Goal: Task Accomplishment & Management: Use online tool/utility

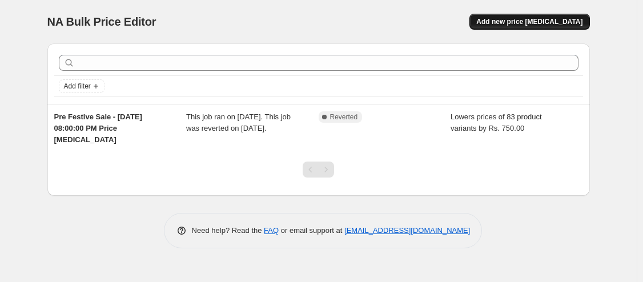
click at [550, 23] on span "Add new price [MEDICAL_DATA]" at bounding box center [529, 21] width 106 height 9
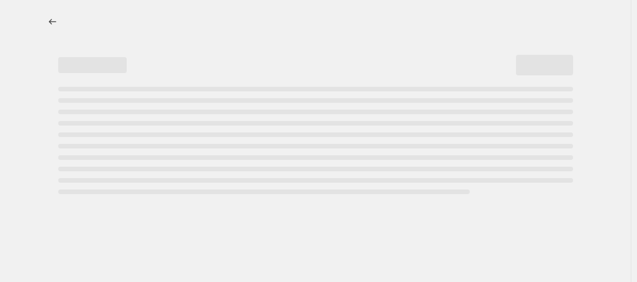
select select "percentage"
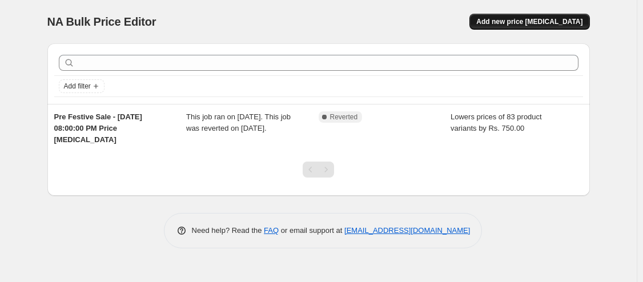
click at [501, 26] on button "Add new price [MEDICAL_DATA]" at bounding box center [530, 22] width 120 height 16
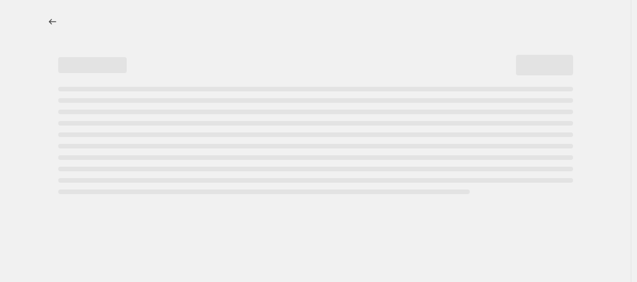
select select "percentage"
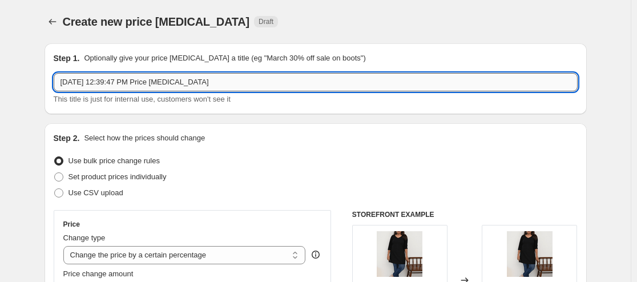
click at [223, 79] on input "Oct 3, 2025, 12:39:47 PM Price change job" at bounding box center [316, 82] width 524 height 18
paste input "Discount: 15% OFF ON diwali collection"
drag, startPoint x: 138, startPoint y: 85, endPoint x: 130, endPoint y: 85, distance: 8.6
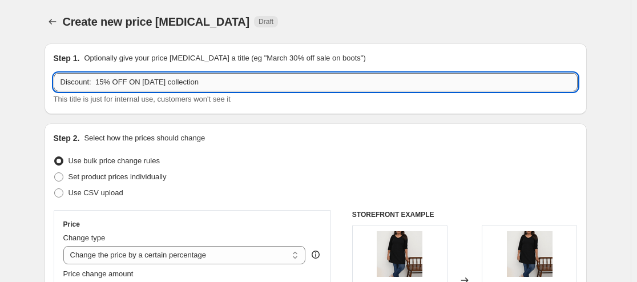
click at [130, 85] on input "Discount: 15% OFF ON diwali collection" at bounding box center [316, 82] width 524 height 18
click at [142, 83] on input "Discount: 15% OFF on diwali collection" at bounding box center [316, 82] width 524 height 18
click at [94, 85] on input "Discount: 15% OFF on Diwali collection" at bounding box center [316, 82] width 524 height 18
click at [115, 82] on input "Discount 15% OFF on Diwali collection" at bounding box center [316, 82] width 524 height 18
click at [211, 77] on input "Discount 15% OFF on Diwali collection" at bounding box center [316, 82] width 524 height 18
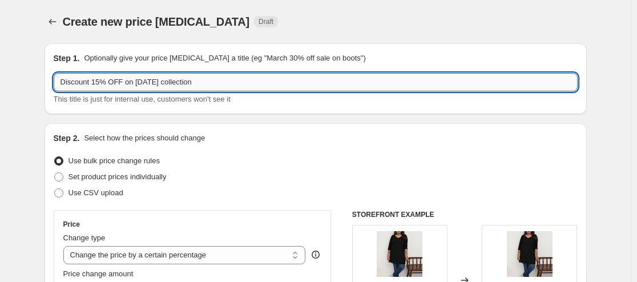
scroll to position [57, 0]
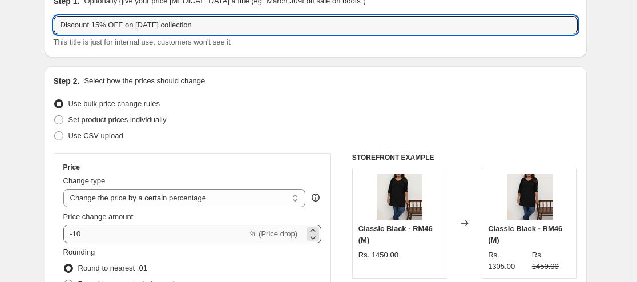
type input "Discount 15% OFF on Diwali collection"
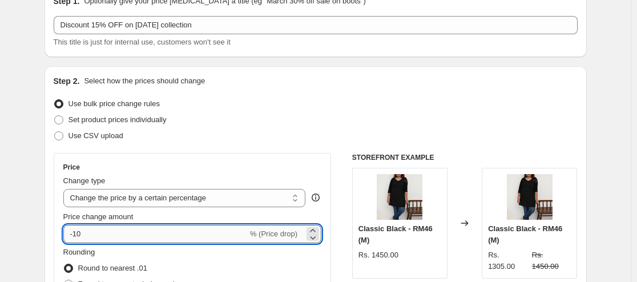
click at [102, 235] on input "-10" at bounding box center [155, 234] width 185 height 18
type input "-15"
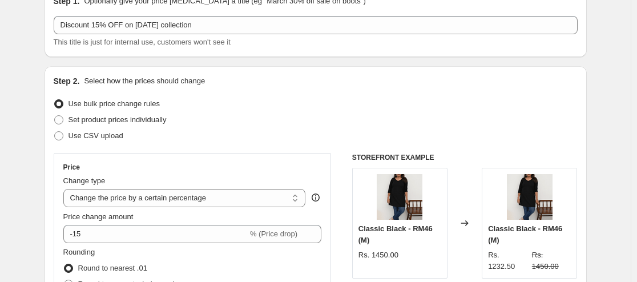
click at [243, 160] on div "Price Change type Change the price to a certain amount Change the price by a ce…" at bounding box center [193, 256] width 278 height 206
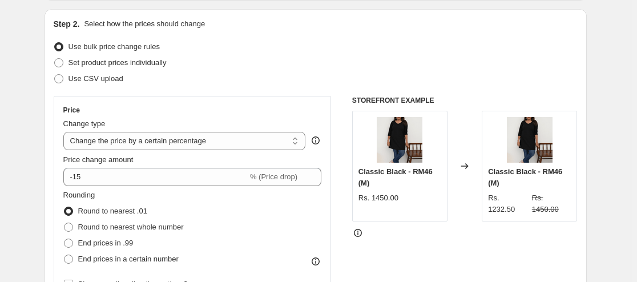
scroll to position [171, 0]
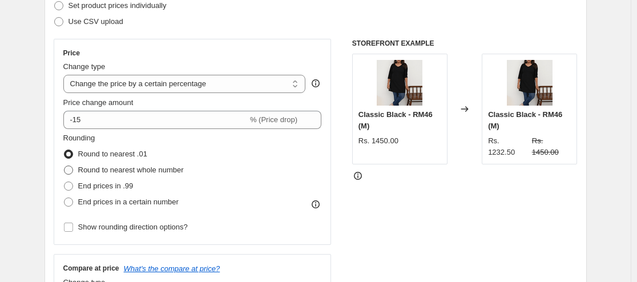
click at [165, 170] on span "Round to nearest whole number" at bounding box center [131, 170] width 106 height 9
click at [65, 166] on input "Round to nearest whole number" at bounding box center [64, 166] width 1 height 1
radio input "true"
click at [71, 228] on input "Show rounding direction options?" at bounding box center [68, 227] width 9 height 9
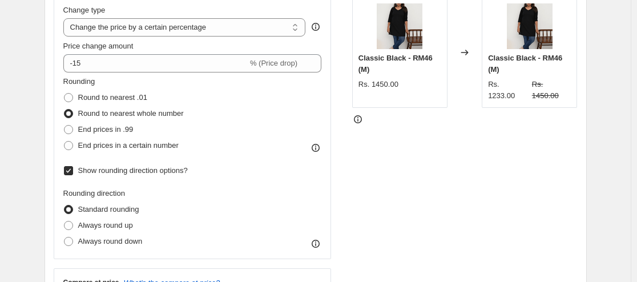
scroll to position [228, 0]
click at [71, 170] on input "Show rounding direction options?" at bounding box center [68, 170] width 9 height 9
checkbox input "false"
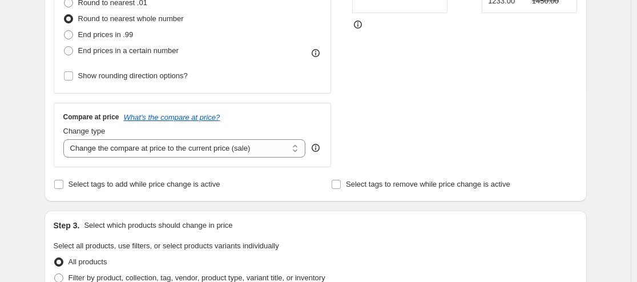
scroll to position [343, 0]
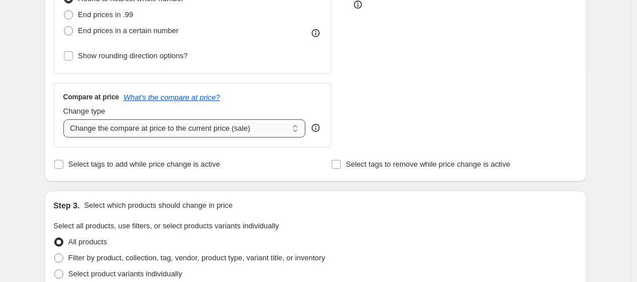
click at [109, 129] on select "Change the compare at price to the current price (sale) Change the compare at p…" at bounding box center [184, 128] width 243 height 18
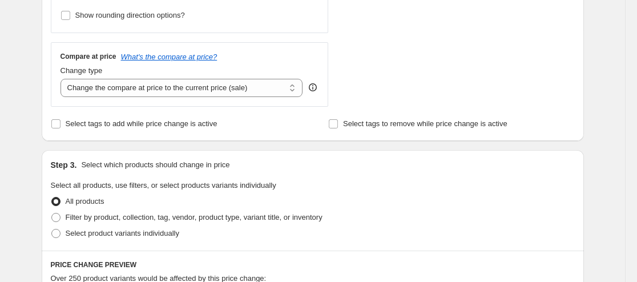
scroll to position [403, 0]
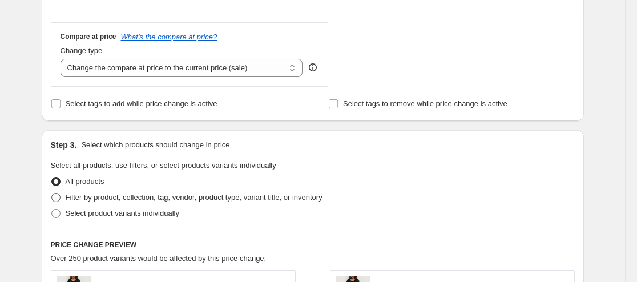
click at [288, 195] on span "Filter by product, collection, tag, vendor, product type, variant title, or inv…" at bounding box center [194, 197] width 257 height 9
click at [52, 194] on input "Filter by product, collection, tag, vendor, product type, variant title, or inv…" at bounding box center [51, 193] width 1 height 1
radio input "true"
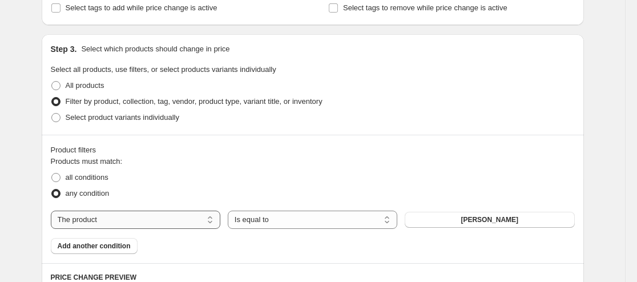
scroll to position [518, 0]
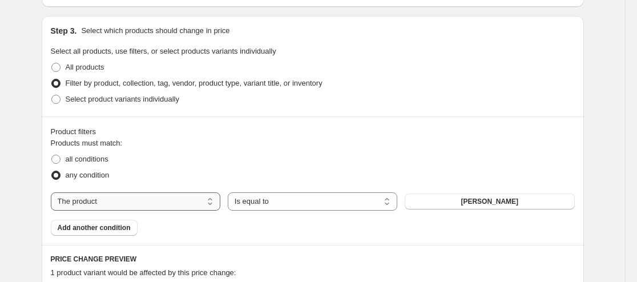
click at [188, 201] on select "The product The product's collection The product's tag The product's vendor The…" at bounding box center [136, 202] width 170 height 18
select select "collection"
click at [484, 200] on span "Classic" at bounding box center [490, 201] width 24 height 9
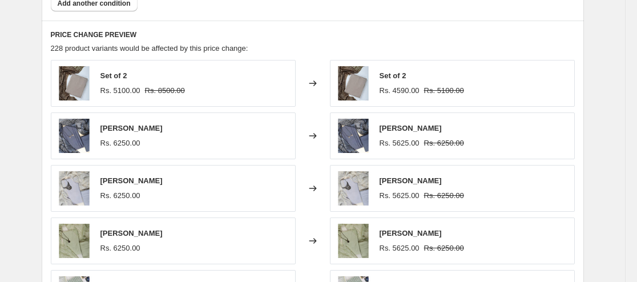
scroll to position [746, 0]
